Goal: Task Accomplishment & Management: Manage account settings

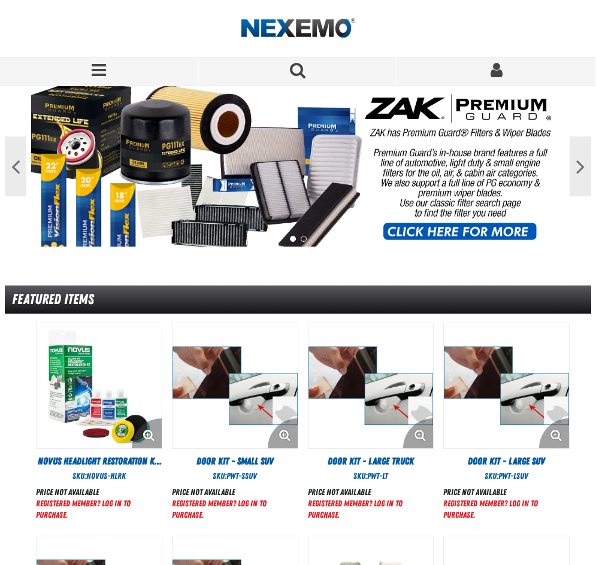
click at [494, 68] on span "Sign In" at bounding box center [496, 70] width 12 height 17
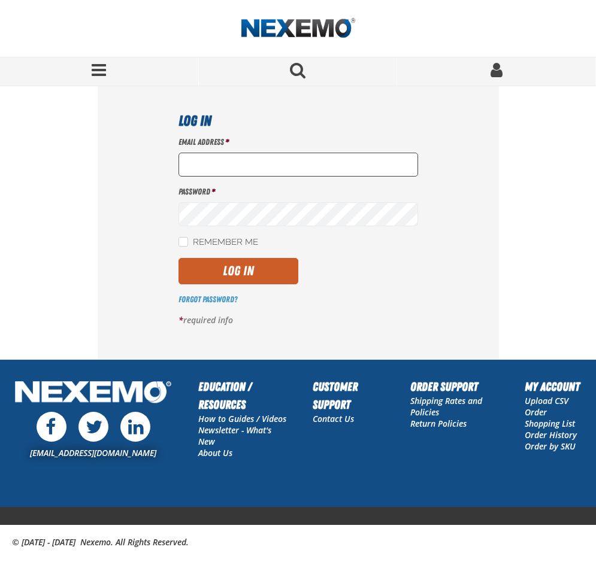
click at [248, 170] on input "Email Address *" at bounding box center [298, 165] width 240 height 24
click at [140, 223] on div "Log In Email Address * Password * Remember Me Log In Forgot Password? *" at bounding box center [298, 222] width 401 height 273
click at [226, 163] on input "Email Address *" at bounding box center [298, 165] width 240 height 24
